Goal: Transaction & Acquisition: Purchase product/service

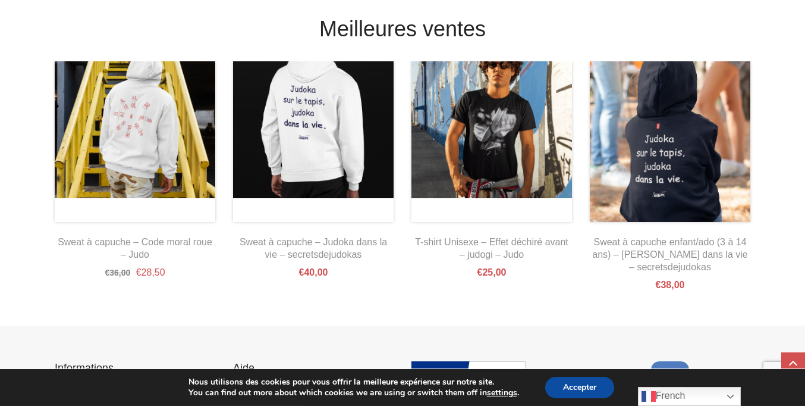
scroll to position [24, 0]
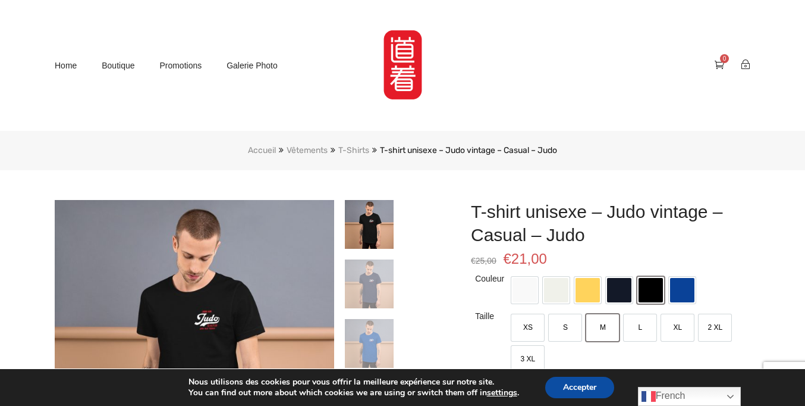
scroll to position [41, 0]
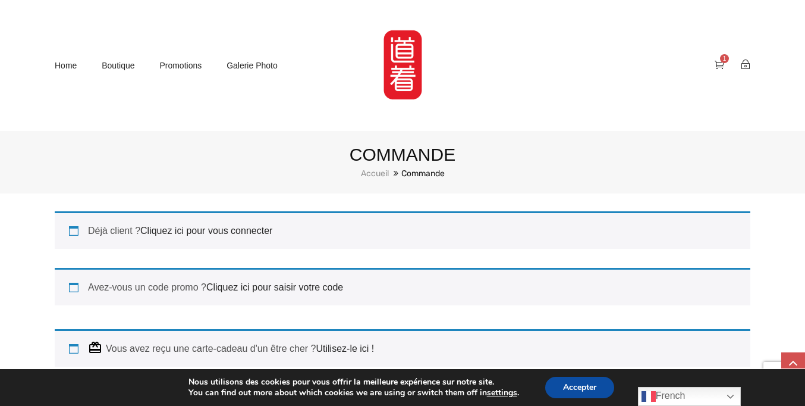
scroll to position [205, 0]
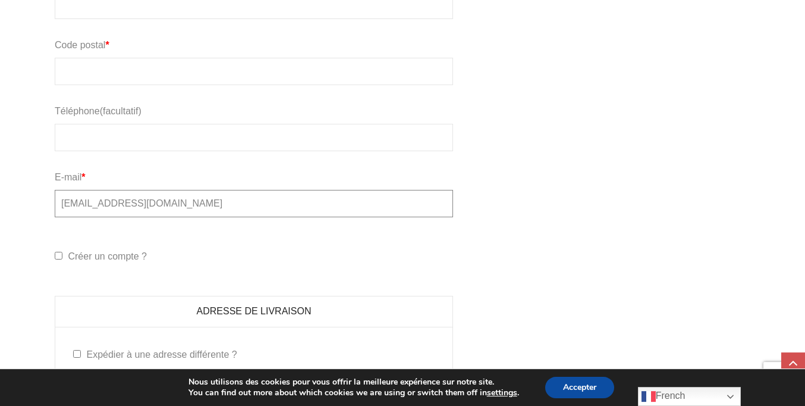
type input "[EMAIL_ADDRESS][DOMAIN_NAME]"
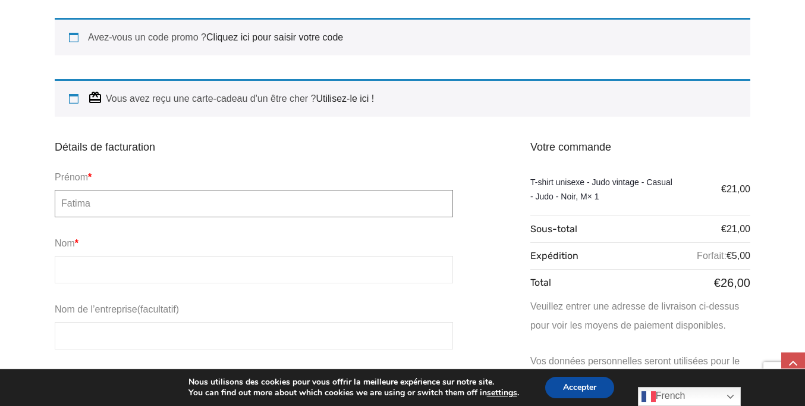
type input "Fatima"
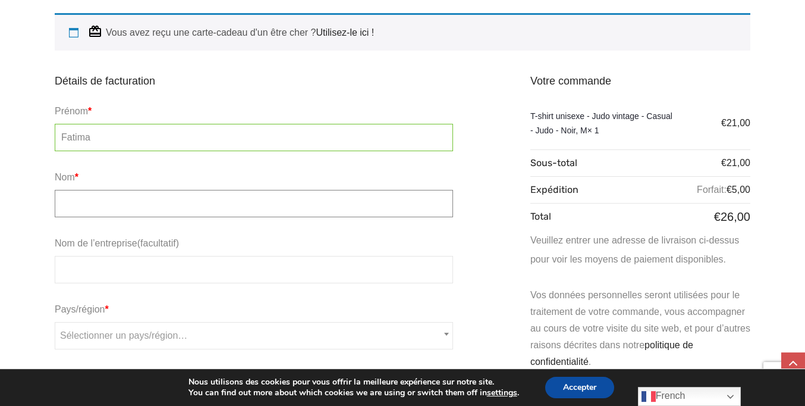
click at [254, 202] on input "Nom *" at bounding box center [254, 203] width 398 height 27
type input "Lefèvre"
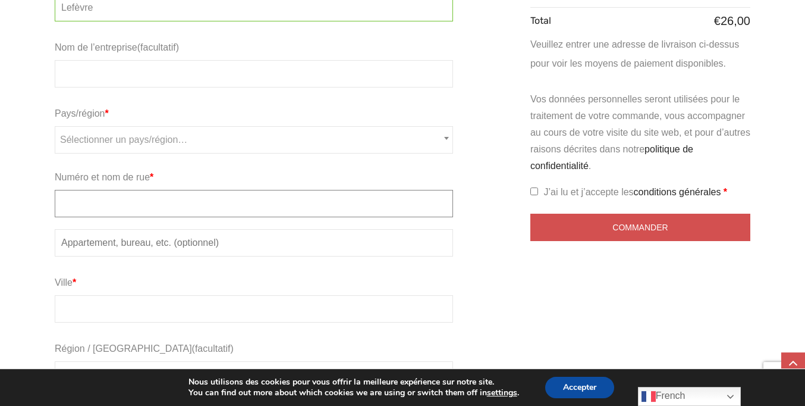
click at [254, 202] on input "Numéro et nom de rue *" at bounding box center [254, 203] width 398 height 27
type input "[GEOGRAPHIC_DATA]"
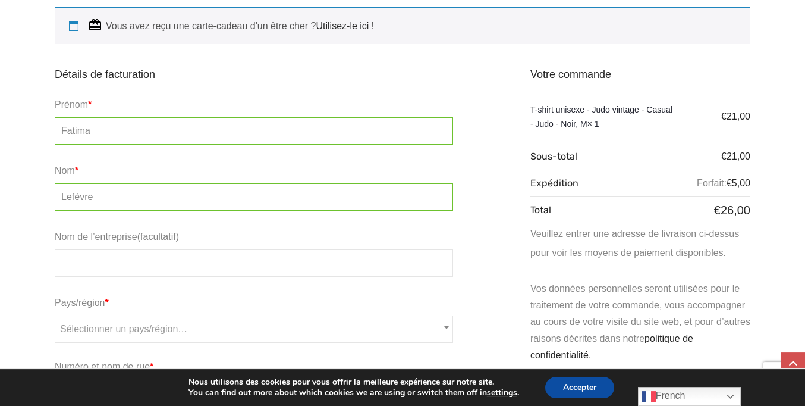
type input "[GEOGRAPHIC_DATA]"
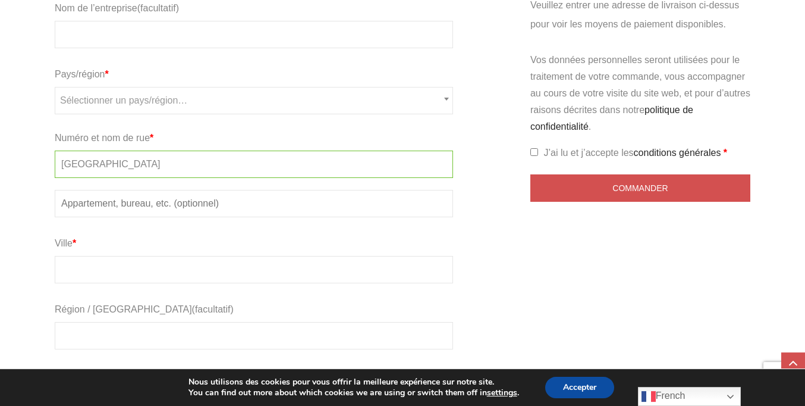
click at [254, 388] on input "Code postal *" at bounding box center [254, 401] width 398 height 27
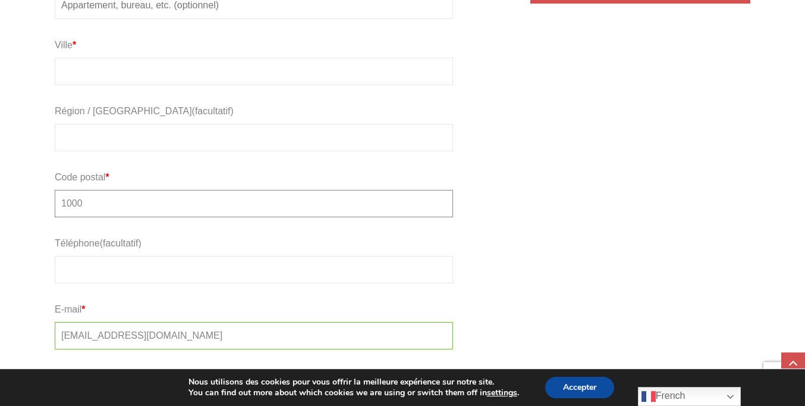
type input "1000"
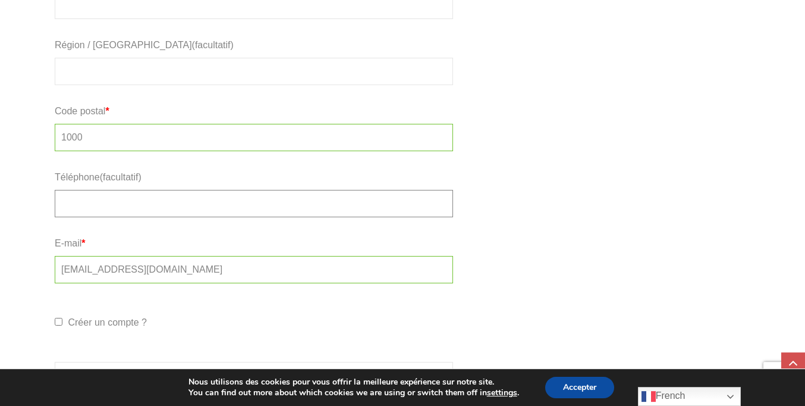
click at [254, 202] on input "Téléphone (facultatif)" at bounding box center [254, 203] width 398 height 27
type input "472640112"
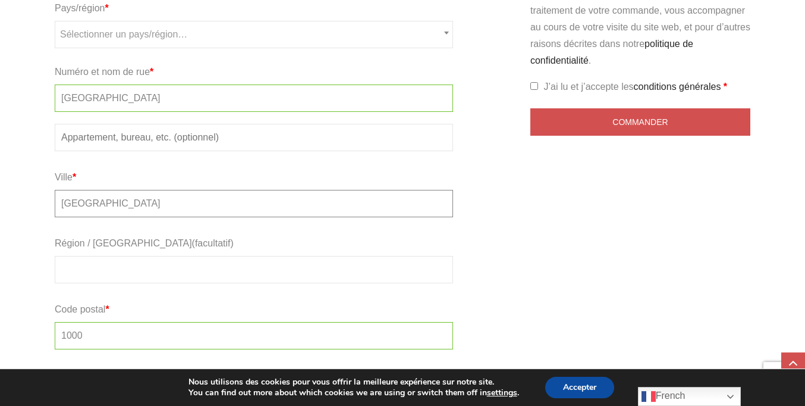
type input "[GEOGRAPHIC_DATA]"
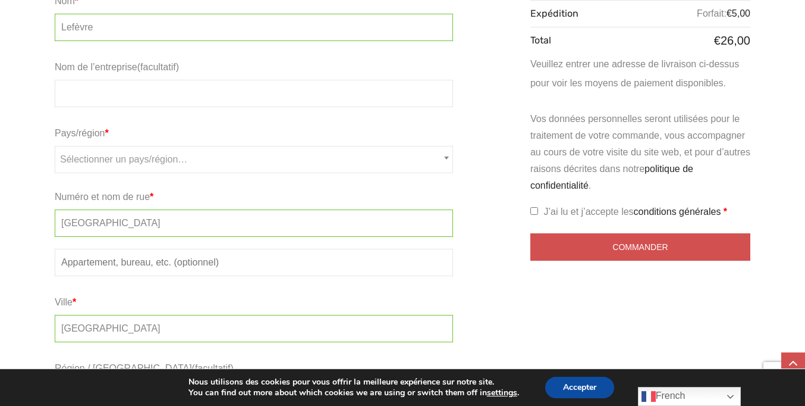
scroll to position [302, 0]
